Goal: Transaction & Acquisition: Purchase product/service

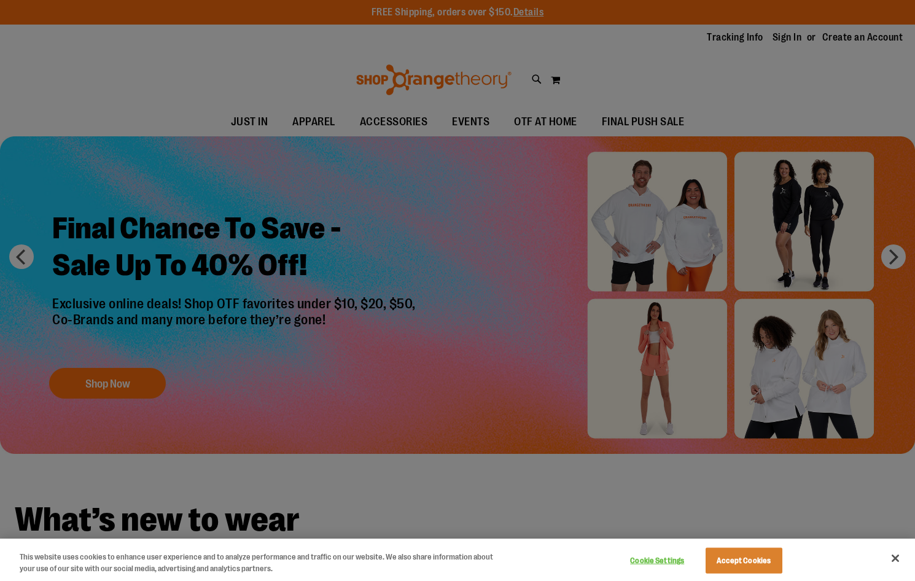
drag, startPoint x: 721, startPoint y: 96, endPoint x: 759, endPoint y: 69, distance: 46.7
click at [721, 96] on div at bounding box center [457, 290] width 915 height 581
drag, startPoint x: 725, startPoint y: 551, endPoint x: 729, endPoint y: 531, distance: 20.6
click at [725, 552] on button "Accept Cookies" at bounding box center [743, 561] width 77 height 26
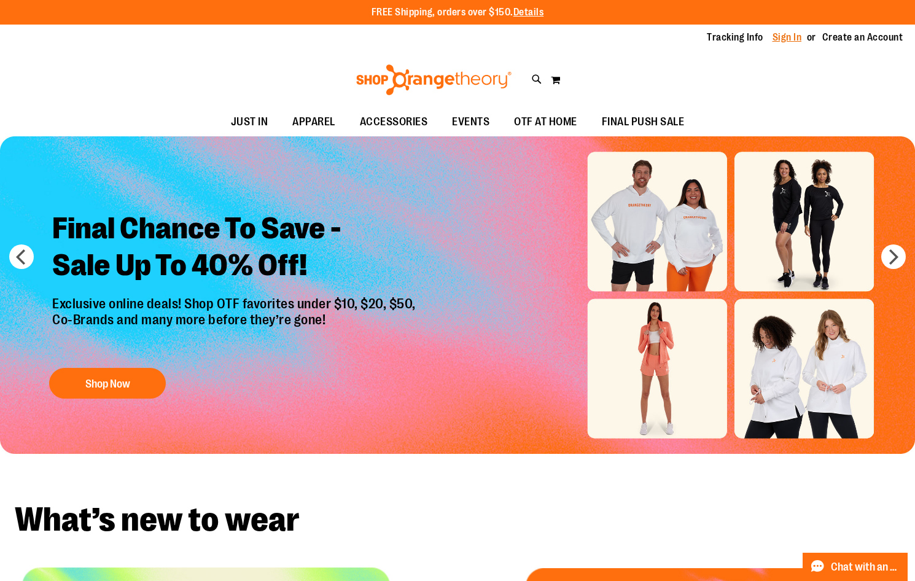
click at [787, 42] on link "Sign In" at bounding box center [786, 38] width 29 height 14
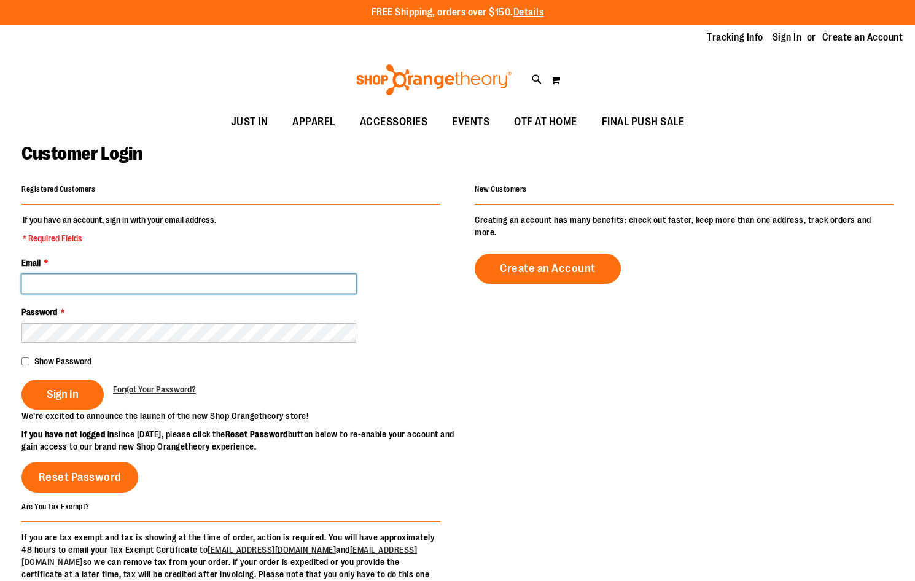
click at [196, 282] on input "Email *" at bounding box center [188, 284] width 335 height 20
type input "**********"
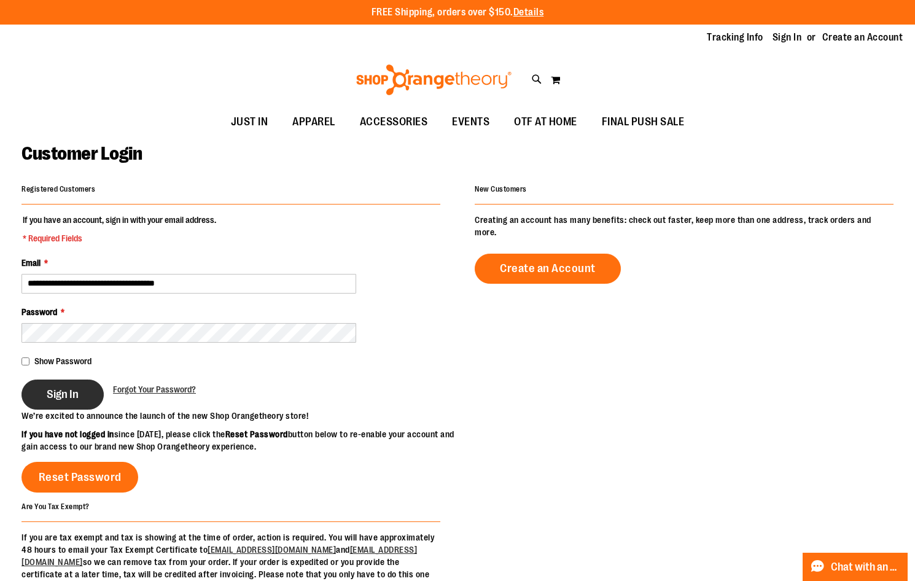
click at [62, 400] on span "Sign In" at bounding box center [63, 394] width 32 height 14
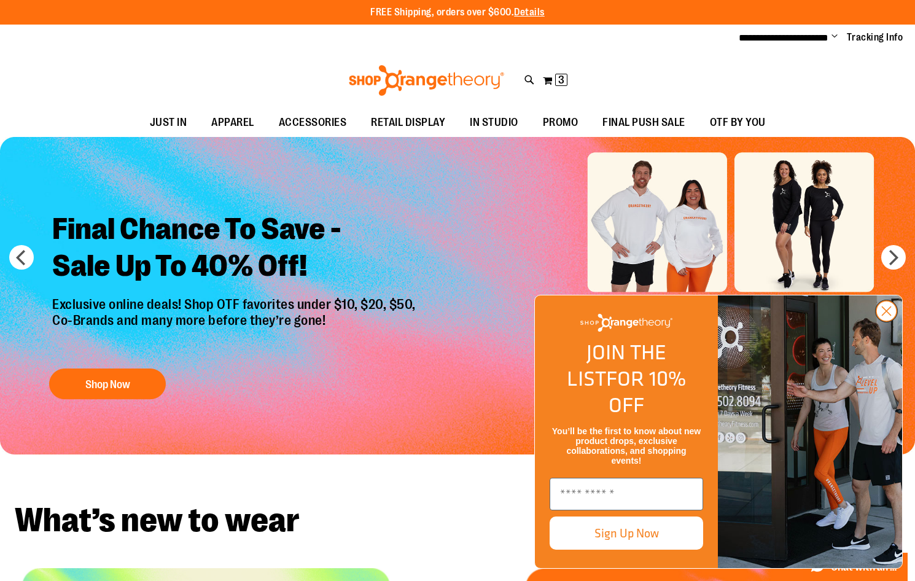
click at [888, 316] on icon "Close dialog" at bounding box center [886, 311] width 9 height 9
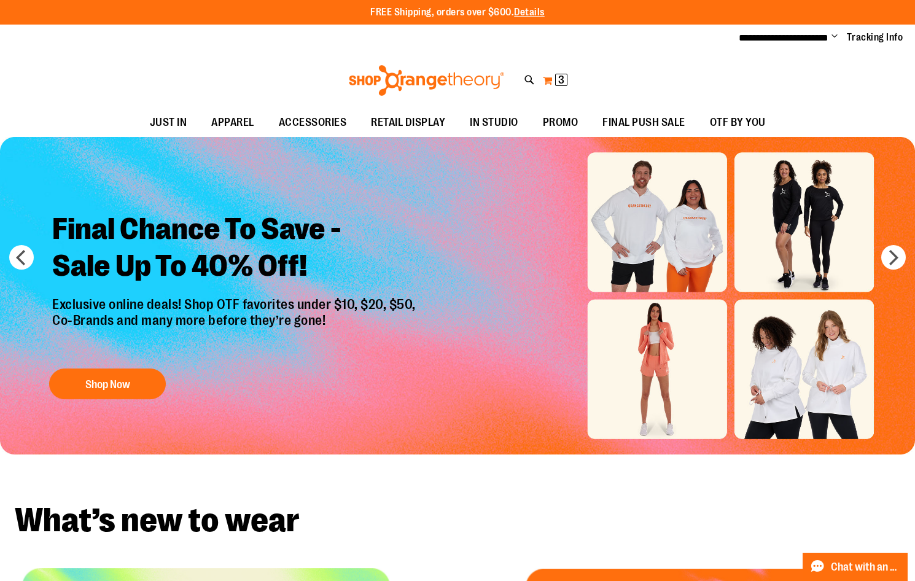
click at [554, 81] on button "My Cart 3 3 items" at bounding box center [555, 81] width 26 height 20
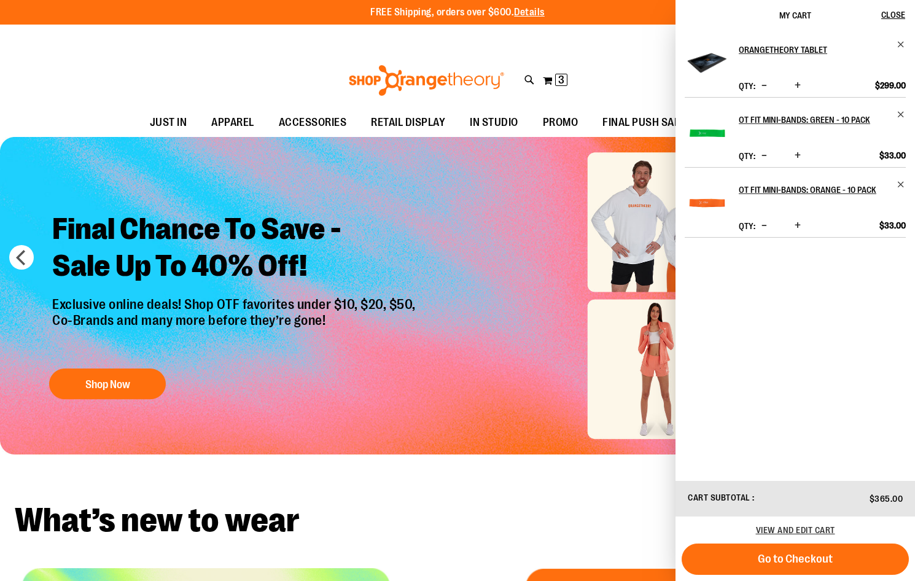
click at [798, 83] on span "Increase product quantity" at bounding box center [797, 85] width 6 height 12
click at [892, 14] on span "Close" at bounding box center [893, 15] width 24 height 10
